Goal: Use online tool/utility: Utilize a website feature to perform a specific function

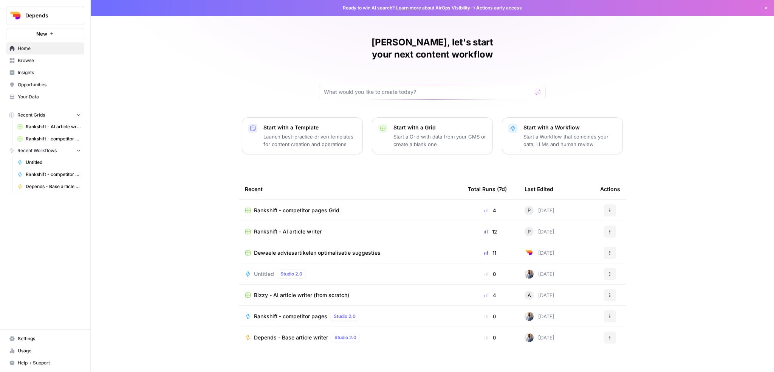
click at [46, 128] on span "Rankshift - AI article writer" at bounding box center [53, 126] width 55 height 7
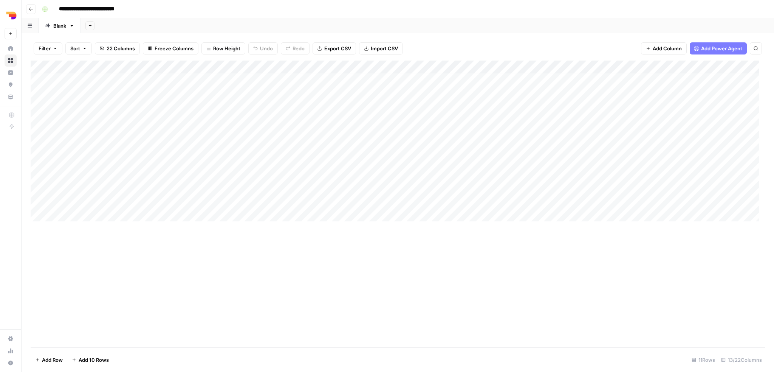
scroll to position [6, 0]
click at [72, 216] on div "Add Column" at bounding box center [398, 143] width 734 height 166
type textarea "**********"
click at [215, 266] on div "Add Column" at bounding box center [398, 203] width 734 height 287
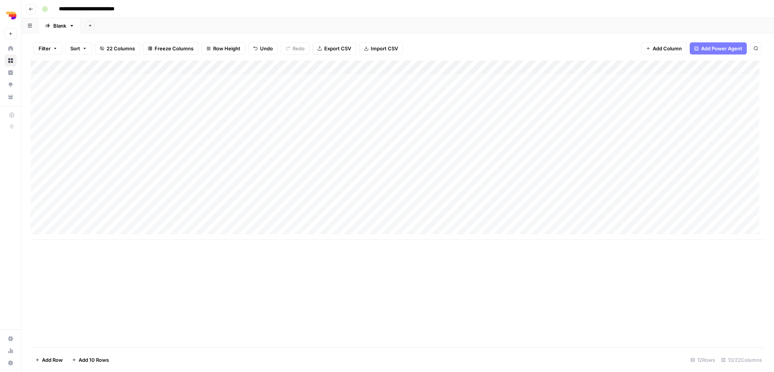
click at [259, 214] on div "Add Column" at bounding box center [398, 149] width 734 height 179
type textarea "****"
click at [322, 216] on div "Add Column" at bounding box center [398, 149] width 734 height 179
click at [339, 124] on div "Add Column" at bounding box center [398, 149] width 734 height 179
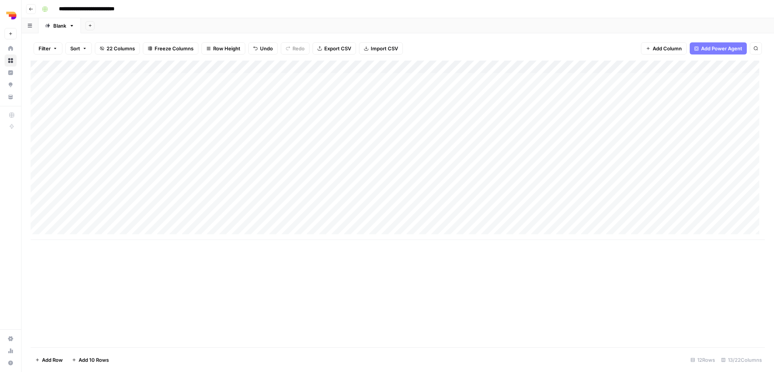
click at [336, 133] on div "Add Column" at bounding box center [398, 149] width 734 height 179
click at [336, 133] on textarea "**********" at bounding box center [374, 131] width 121 height 11
click at [336, 147] on div "Add Column" at bounding box center [398, 149] width 734 height 179
click at [322, 222] on div "Add Column" at bounding box center [398, 149] width 734 height 179
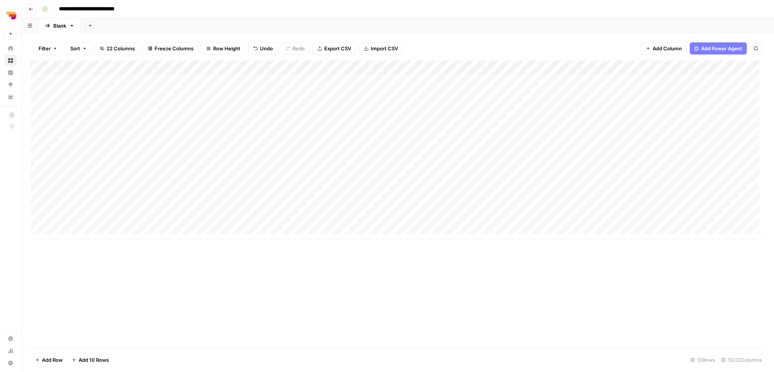
click at [104, 217] on div "Add Column" at bounding box center [398, 149] width 734 height 179
click at [104, 217] on textarea "**********" at bounding box center [118, 215] width 122 height 11
click at [166, 263] on div "Add Column" at bounding box center [398, 203] width 734 height 287
click at [487, 215] on div "Add Column" at bounding box center [398, 149] width 734 height 179
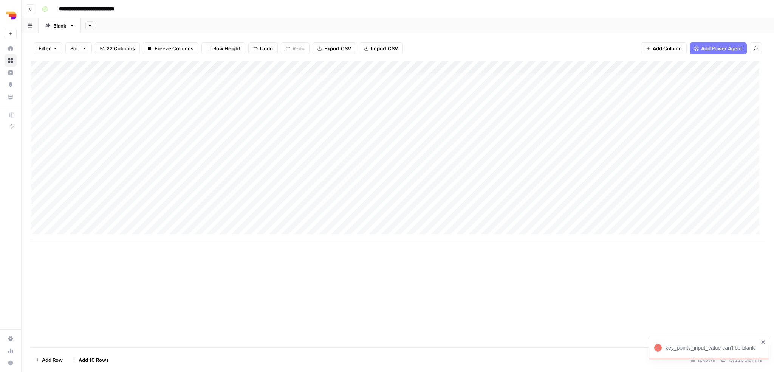
click at [328, 212] on div "Add Column" at bounding box center [398, 149] width 734 height 179
click at [490, 330] on div "Add Column" at bounding box center [398, 203] width 734 height 287
click at [475, 213] on div "Add Column" at bounding box center [398, 149] width 734 height 179
click at [470, 214] on div "Add Column" at bounding box center [398, 149] width 734 height 179
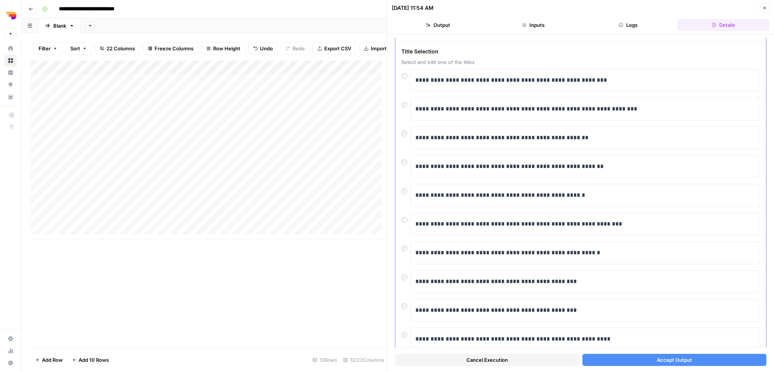
scroll to position [49, 0]
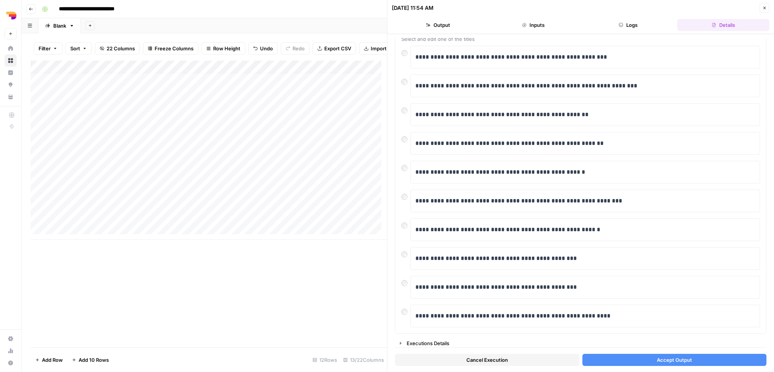
click at [663, 359] on span "Accept Output" at bounding box center [674, 360] width 35 height 8
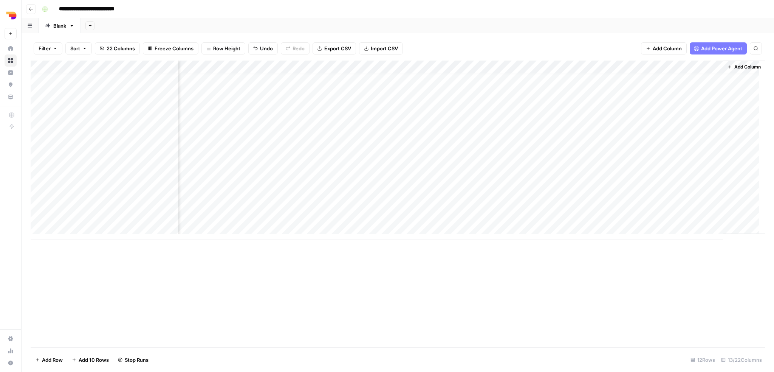
scroll to position [6, 234]
